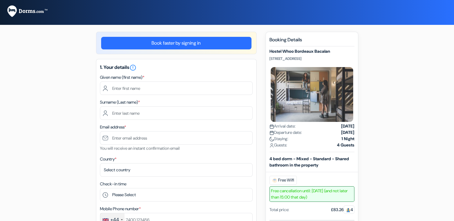
click at [185, 67] on h5 "1. Your details error_outline" at bounding box center [176, 67] width 153 height 7
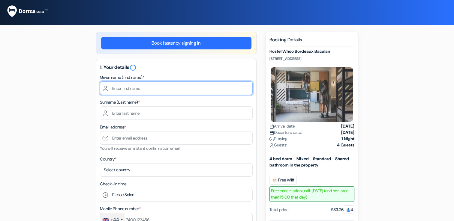
click at [186, 91] on input "text" at bounding box center [176, 88] width 153 height 13
type input "[PERSON_NAME]"
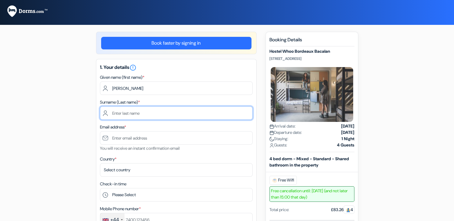
type input "pepperdine"
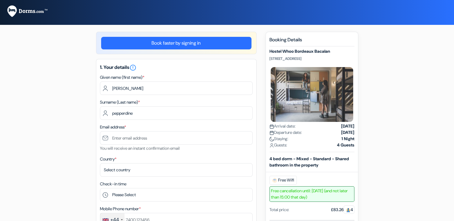
type input "[EMAIL_ADDRESS][DOMAIN_NAME]"
type input "07946317483"
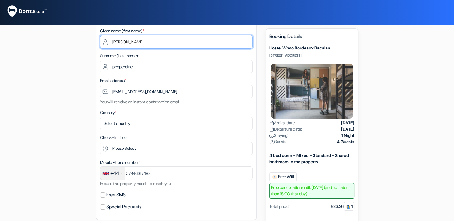
scroll to position [90, 0]
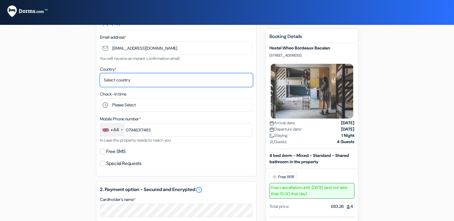
click at [145, 84] on select "Select country [GEOGRAPHIC_DATA] [GEOGRAPHIC_DATA] [GEOGRAPHIC_DATA] [GEOGRAPHI…" at bounding box center [176, 79] width 153 height 13
select select "254"
click at [100, 74] on select "Select country [GEOGRAPHIC_DATA] [GEOGRAPHIC_DATA] [GEOGRAPHIC_DATA] [GEOGRAPHI…" at bounding box center [176, 79] width 153 height 13
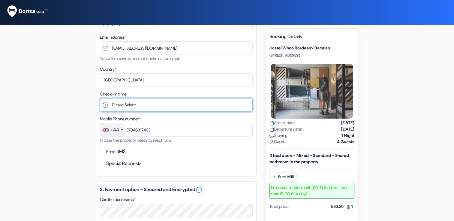
click at [133, 110] on select "Please Select 1:00 2:00 3:00 4:00 5:00 6:00 7:00 8:00 9:00 10:00 11:00 12:00 13…" at bounding box center [176, 104] width 153 height 13
select select "12"
click at [100, 99] on select "Please Select 1:00 2:00 3:00 4:00 5:00 6:00 7:00 8:00 9:00 10:00 11:00 12:00 13…" at bounding box center [176, 104] width 153 height 13
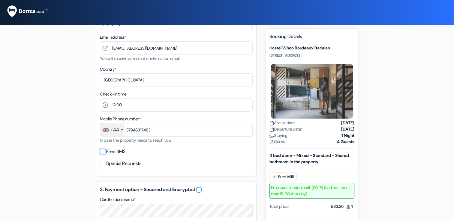
click at [104, 151] on input "Free SMS" at bounding box center [102, 151] width 5 height 5
checkbox input "true"
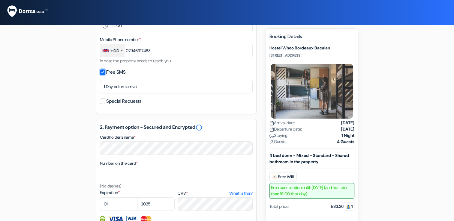
scroll to position [180, 0]
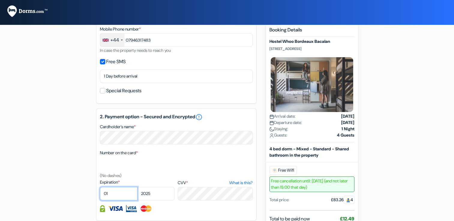
select select "05"
select select "2028"
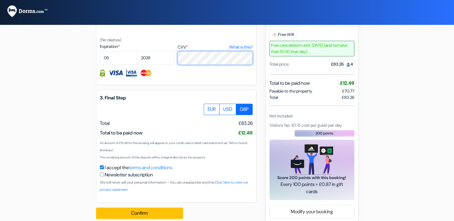
scroll to position [325, 0]
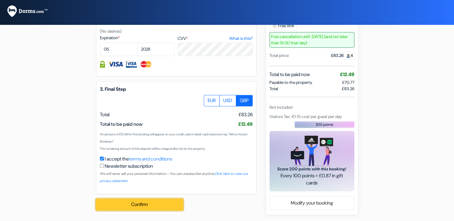
click at [173, 206] on button "Confirm Loading..." at bounding box center [139, 204] width 87 height 11
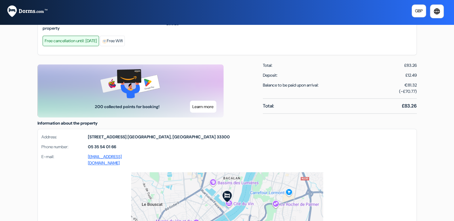
scroll to position [210, 0]
